Goal: Check status

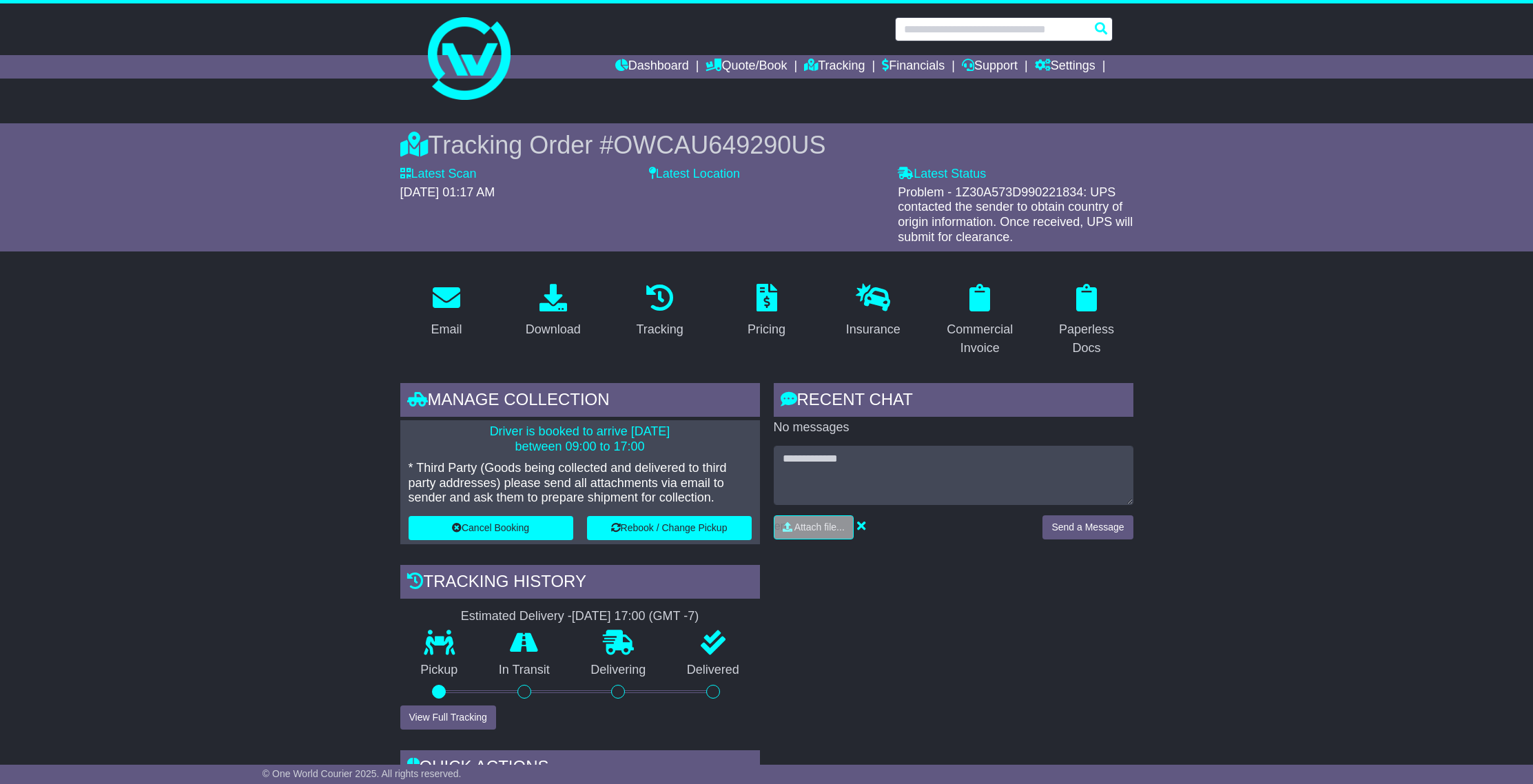
click at [1053, 30] on input "text" at bounding box center [1004, 29] width 218 height 24
paste input "**********"
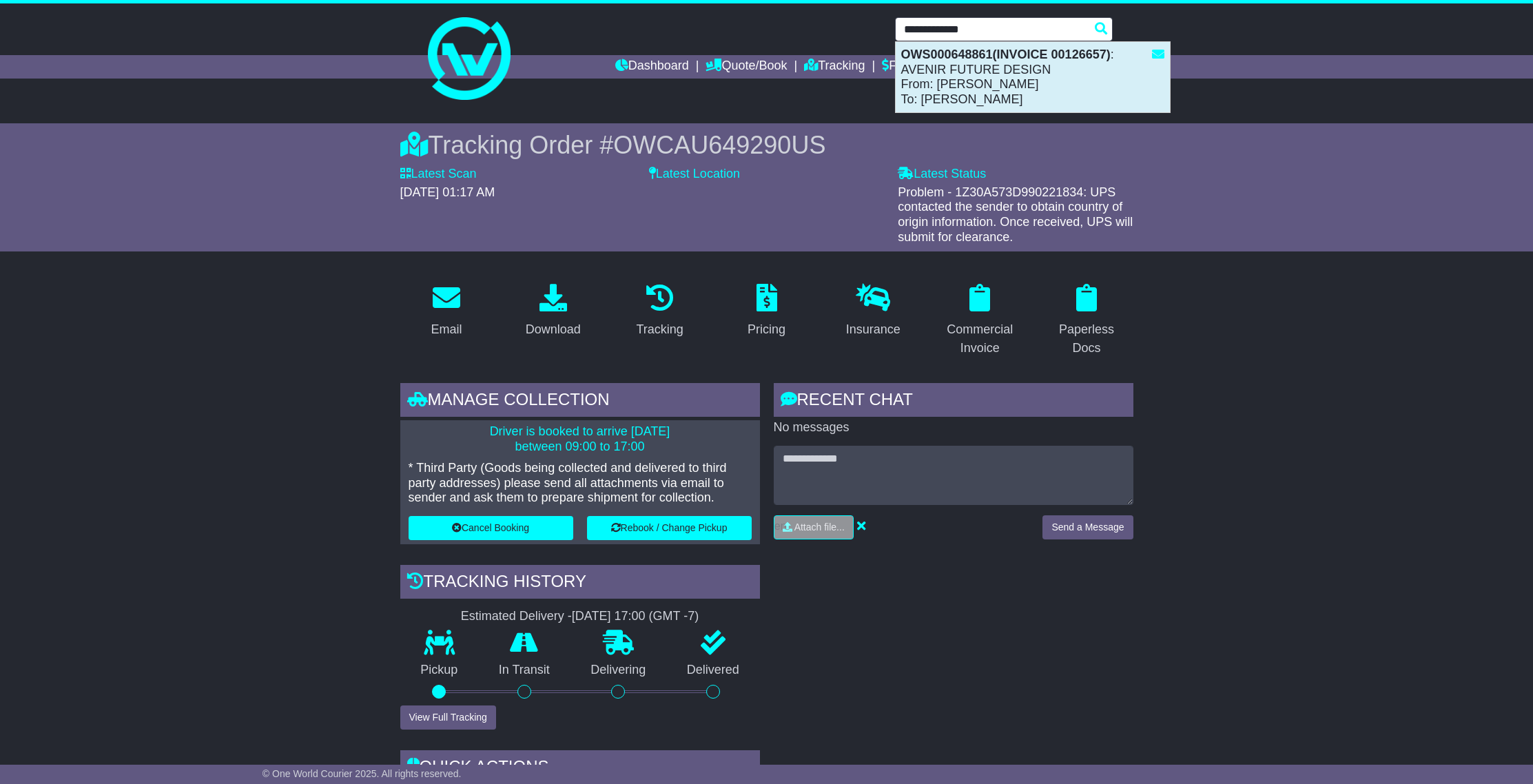
click at [1051, 69] on div "OWS000648861(INVOICE 00126657) : AVENIR FUTURE DESIGN From: [PERSON_NAME] To: […" at bounding box center [1033, 76] width 274 height 70
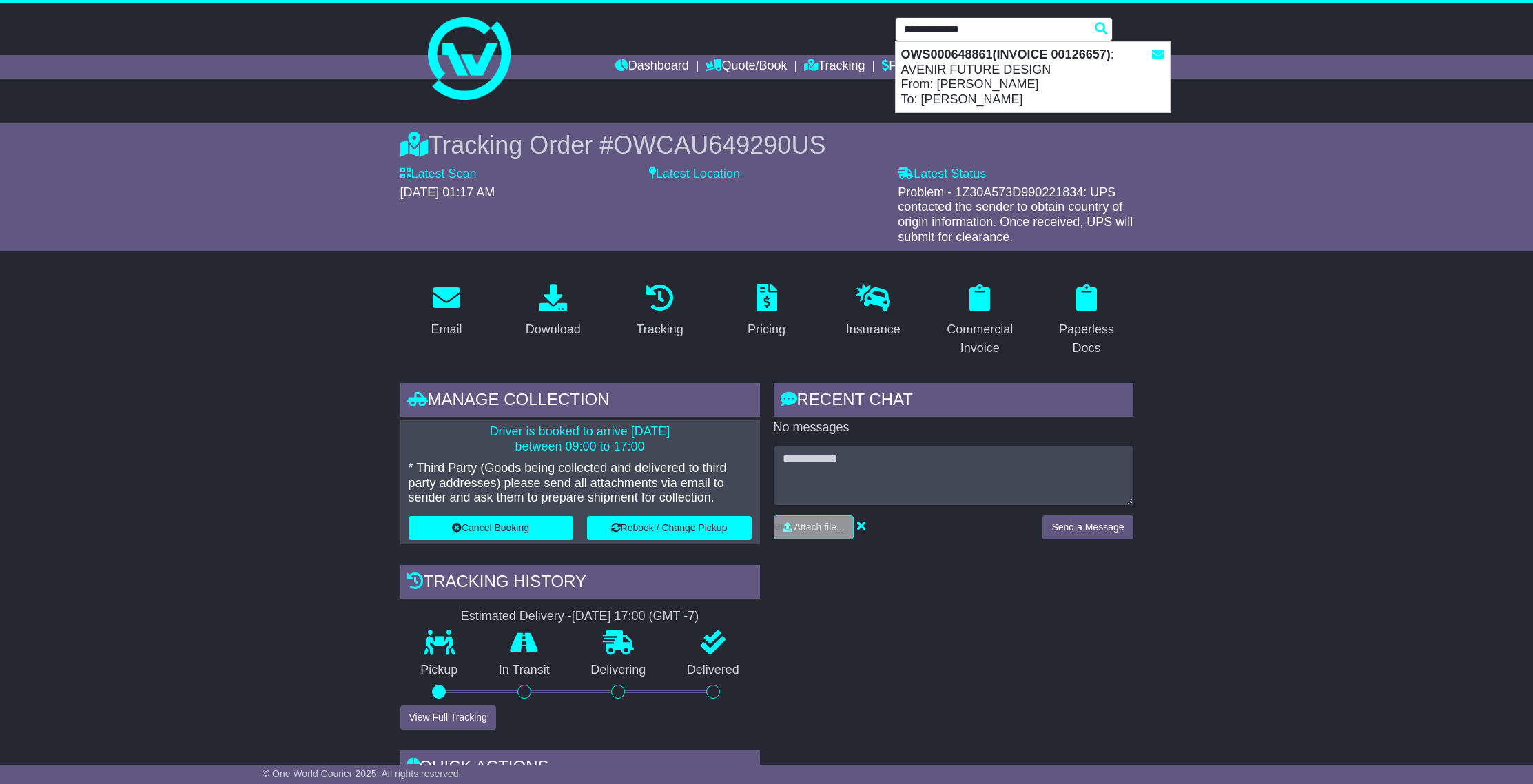
type input "**********"
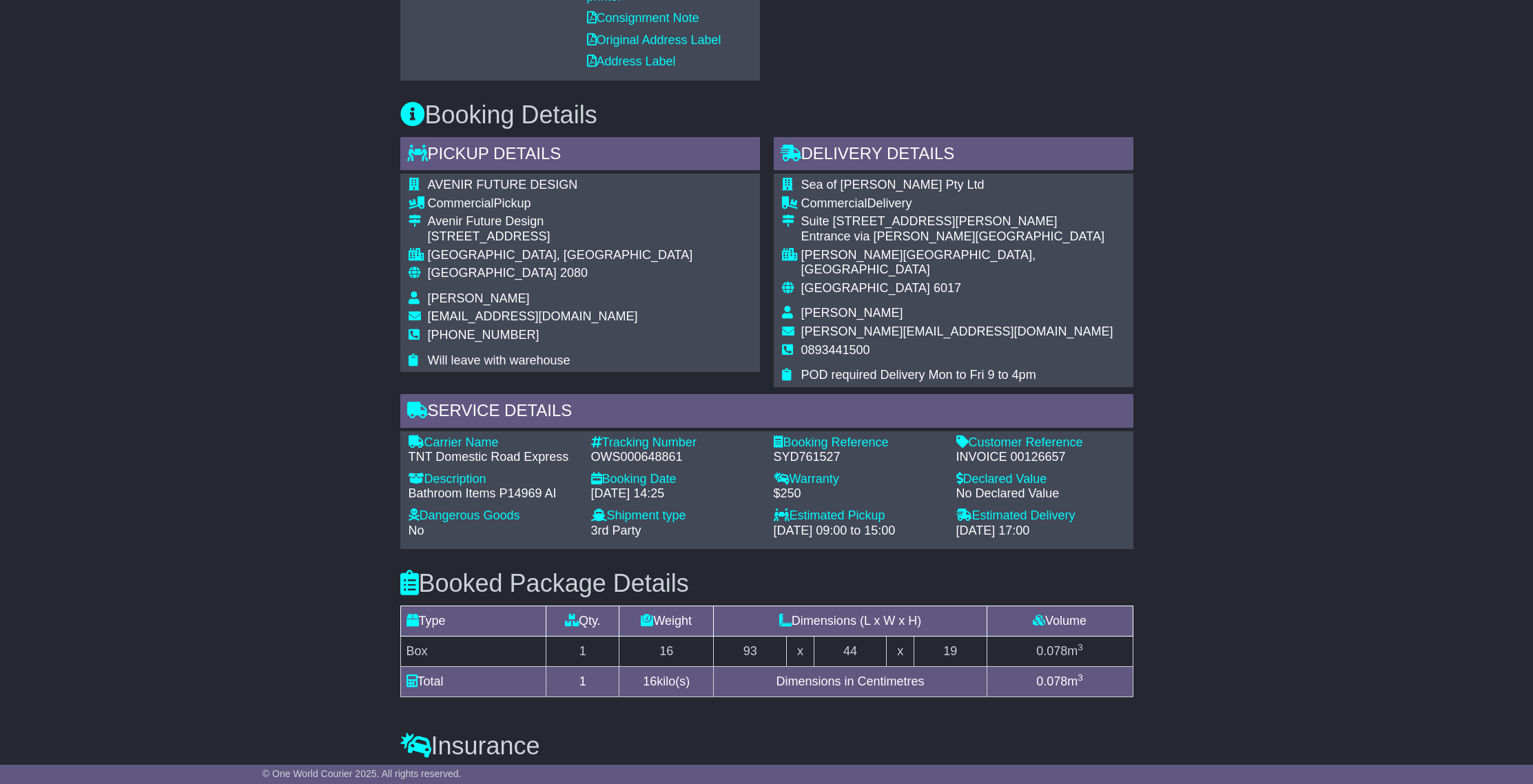
scroll to position [845, 0]
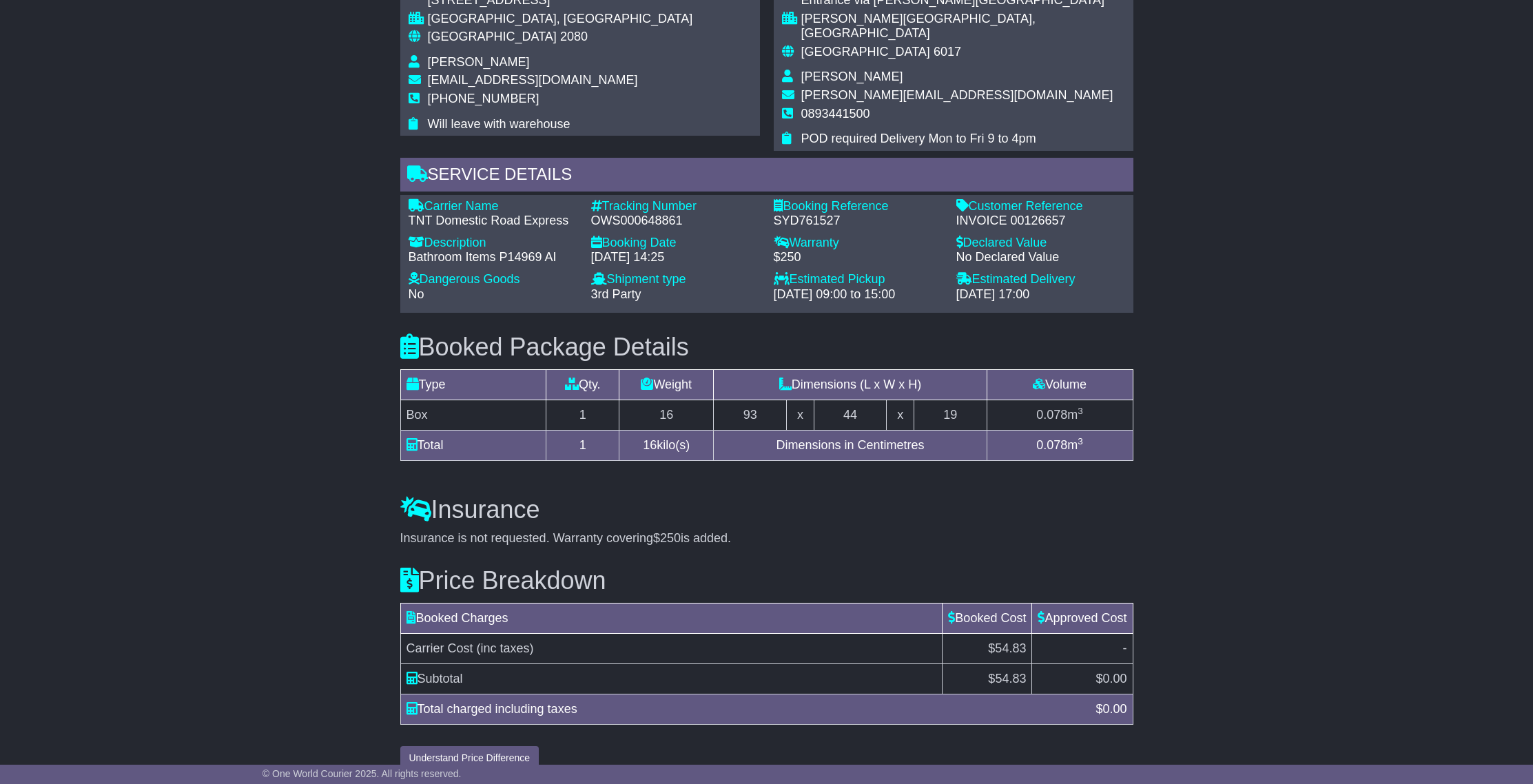
drag, startPoint x: 977, startPoint y: 256, endPoint x: 1079, endPoint y: 275, distance: 103.8
click at [1079, 275] on div "Estimated Delivery - [DATE] 17:00" at bounding box center [1041, 287] width 182 height 30
copy div "Estimated Delivery - [DATE] 17:00"
drag, startPoint x: 593, startPoint y: 201, endPoint x: 674, endPoint y: 198, distance: 81.1
click at [699, 213] on div "OWS000648861" at bounding box center [675, 220] width 169 height 15
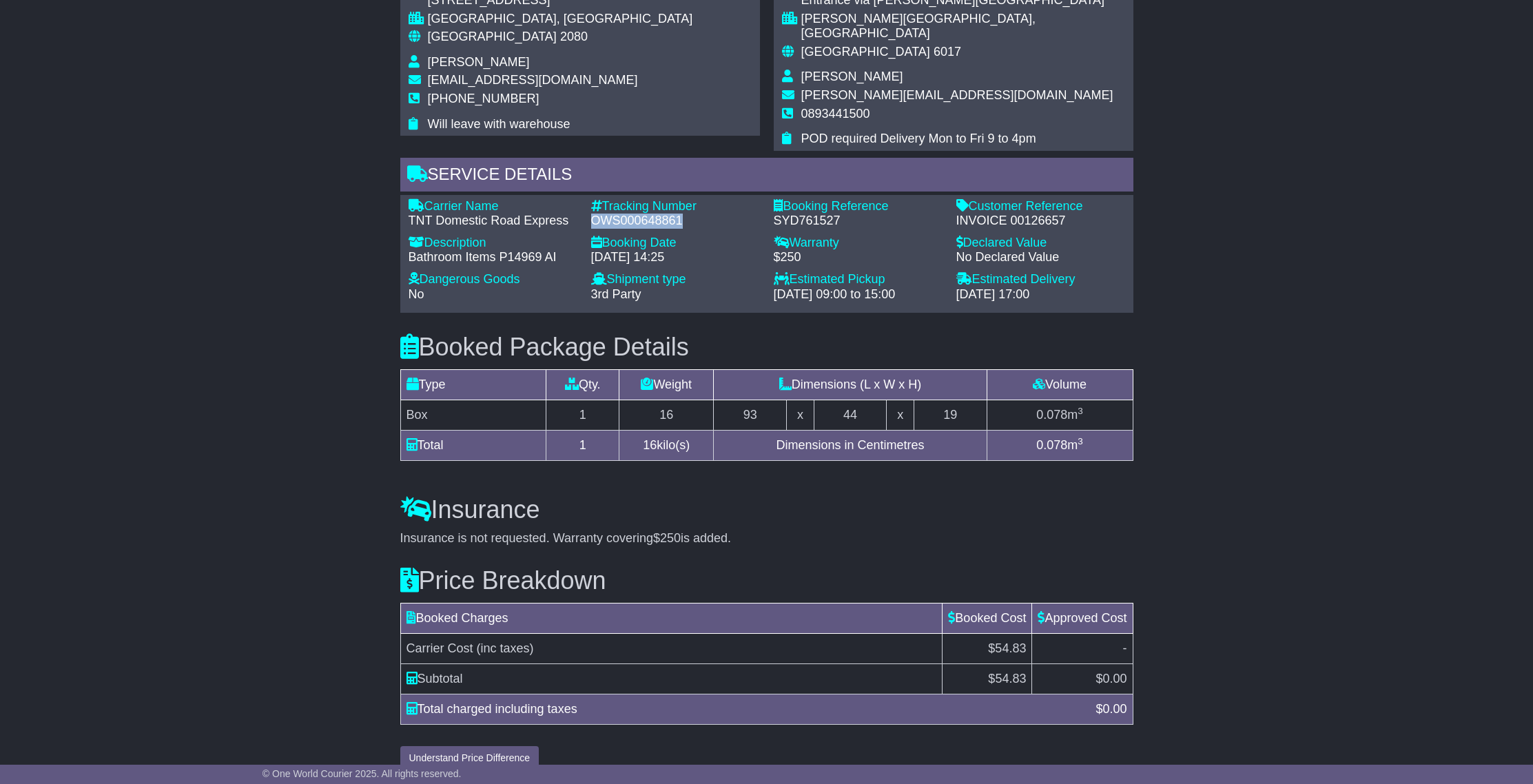
copy div "OWS000648861"
